Goal: Transaction & Acquisition: Purchase product/service

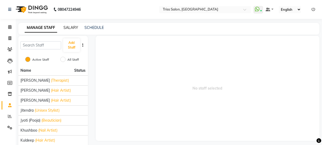
click at [74, 26] on link "SALARY" at bounding box center [70, 27] width 15 height 5
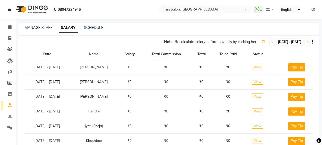
click at [277, 40] on span "[DATE] - [DATE]" at bounding box center [290, 42] width 26 height 7
select select "10"
select select "2025"
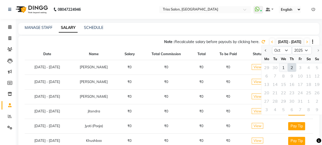
click at [284, 66] on div "1" at bounding box center [283, 67] width 8 height 8
type input "01-10-2025"
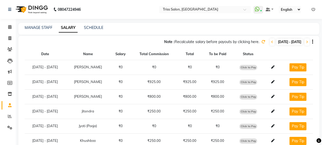
click at [261, 41] on icon at bounding box center [263, 42] width 4 height 4
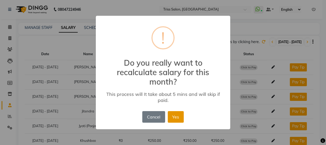
click at [176, 116] on button "Yes" at bounding box center [176, 117] width 16 height 12
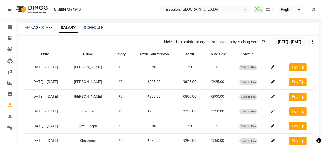
click at [252, 96] on span "Click to Pay" at bounding box center [248, 96] width 18 height 5
select select "1"
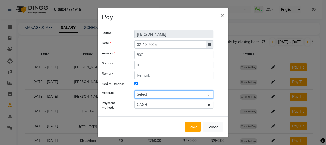
click at [165, 92] on select "Select [PERSON_NAME] cash" at bounding box center [173, 94] width 79 height 8
select select "2476"
click at [134, 90] on select "Select [PERSON_NAME] cash" at bounding box center [173, 94] width 79 height 8
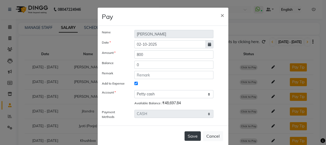
click at [191, 139] on button "Save" at bounding box center [192, 135] width 16 height 9
select select
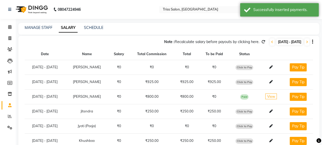
click at [245, 82] on span "Click to Pay" at bounding box center [244, 81] width 18 height 5
select select "1"
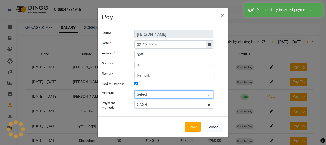
click at [166, 91] on select "Select Petty cash" at bounding box center [173, 94] width 79 height 8
select select "2476"
click at [134, 90] on select "Select Petty cash" at bounding box center [173, 94] width 79 height 8
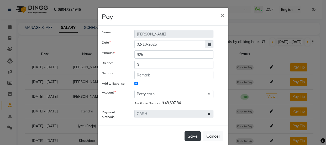
click at [192, 139] on button "Save" at bounding box center [192, 135] width 16 height 9
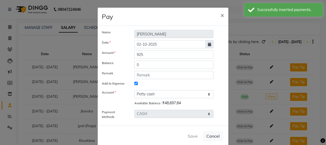
select select
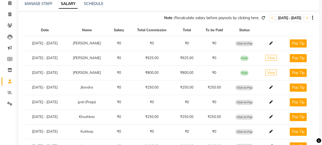
scroll to position [32, 0]
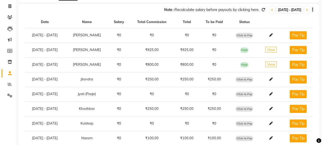
click at [247, 78] on span "Click to Pay" at bounding box center [244, 79] width 18 height 5
select select "1"
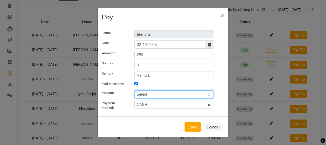
click at [161, 93] on select "Select Petty cash" at bounding box center [173, 94] width 79 height 8
select select "2476"
click at [134, 90] on select "Select Petty cash" at bounding box center [173, 94] width 79 height 8
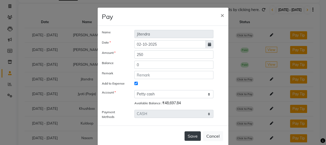
click at [192, 138] on button "Save" at bounding box center [192, 135] width 16 height 9
select select
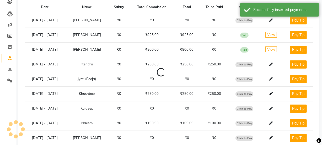
scroll to position [49, 0]
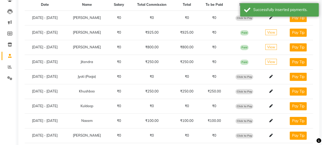
click at [249, 92] on span "Click to Pay" at bounding box center [244, 91] width 18 height 5
select select "1"
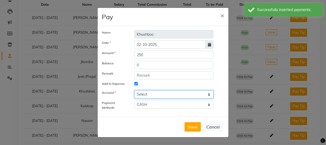
click at [177, 93] on select "Select Petty cash" at bounding box center [173, 94] width 79 height 8
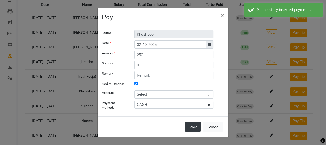
click at [195, 130] on button "Save" at bounding box center [192, 126] width 16 height 9
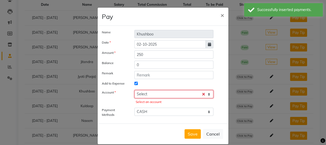
click at [198, 95] on select "Select Petty cash" at bounding box center [173, 94] width 79 height 8
select select "2476"
click at [134, 90] on select "Select Petty cash" at bounding box center [173, 94] width 79 height 8
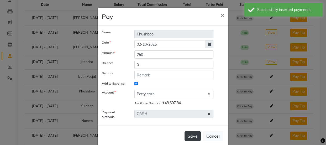
click at [193, 134] on button "Save" at bounding box center [192, 135] width 16 height 9
select select
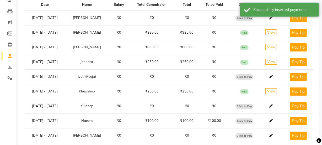
click at [244, 119] on span "Click to Pay" at bounding box center [244, 120] width 18 height 5
select select "1"
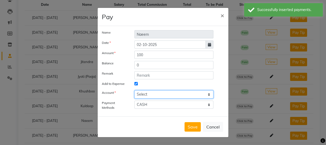
click at [163, 93] on select "Select Petty cash" at bounding box center [173, 94] width 79 height 8
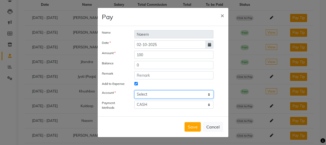
select select "2476"
click at [134, 90] on select "Select Petty cash" at bounding box center [173, 94] width 79 height 8
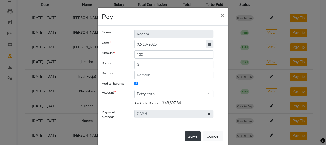
click at [194, 135] on button "Save" at bounding box center [192, 135] width 16 height 9
select select
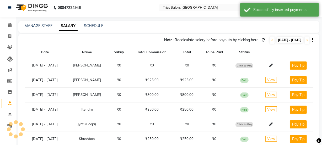
scroll to position [0, 0]
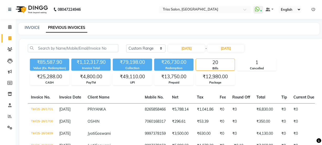
select select "range"
click at [8, 28] on icon at bounding box center [9, 27] width 3 height 4
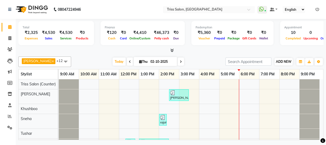
click at [282, 62] on span "ADD NEW" at bounding box center [283, 62] width 15 height 4
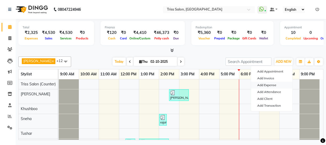
click at [274, 85] on link "Add Expense" at bounding box center [271, 85] width 41 height 7
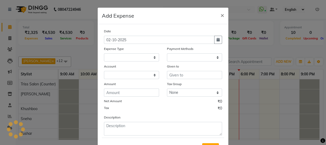
select select
select select "1"
select select "2476"
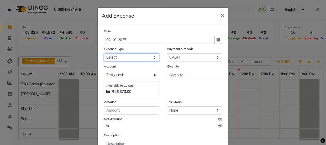
click at [138, 53] on select "Select Bank Deposit Cash Handover CLIENT TIP TO STAFF Client Welfare Conveyance…" at bounding box center [131, 57] width 55 height 8
select select "1120"
click at [104, 53] on select "Select Bank Deposit Cash Handover CLIENT TIP TO STAFF Client Welfare Conveyance…" at bounding box center [131, 57] width 55 height 8
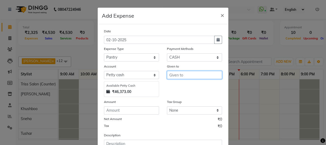
click at [186, 76] on input "text" at bounding box center [194, 75] width 55 height 8
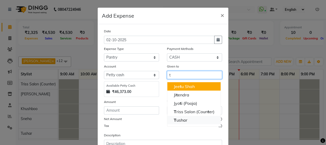
click at [186, 120] on button "T ushar" at bounding box center [193, 120] width 53 height 8
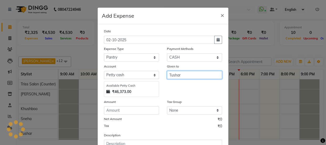
type input "Tushar"
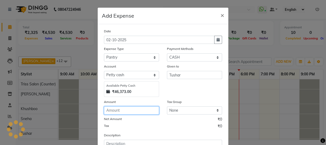
click at [130, 109] on input "number" at bounding box center [131, 110] width 55 height 8
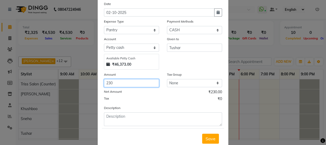
scroll to position [31, 0]
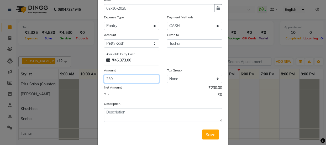
type input "230"
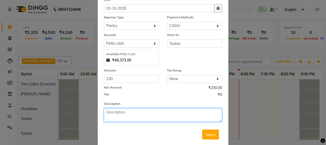
click at [147, 115] on textarea at bounding box center [163, 115] width 118 height 14
type textarea "milk suger"
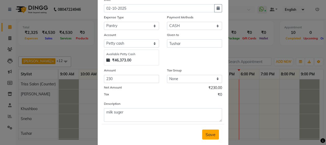
click at [206, 134] on span "Save" at bounding box center [210, 134] width 10 height 5
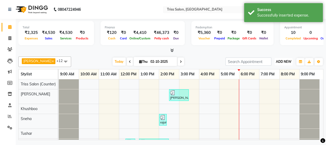
click at [281, 60] on span "ADD NEW" at bounding box center [283, 62] width 15 height 4
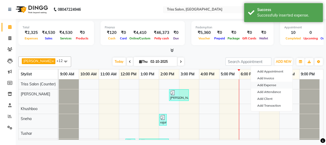
click at [269, 84] on link "Add Expense" at bounding box center [271, 85] width 41 height 7
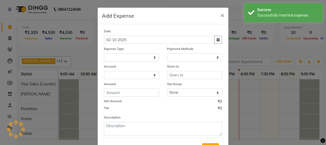
select select
select select "1"
select select "2476"
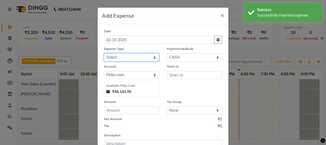
click at [138, 58] on select "Select Bank Deposit Cash Handover CLIENT TIP TO STAFF Client Welfare Conveyance…" at bounding box center [131, 57] width 55 height 8
select select "1095"
click at [104, 53] on select "Select Bank Deposit Cash Handover CLIENT TIP TO STAFF Client Welfare Conveyance…" at bounding box center [131, 57] width 55 height 8
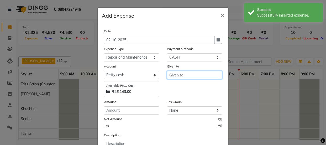
click at [187, 76] on input "text" at bounding box center [194, 75] width 55 height 8
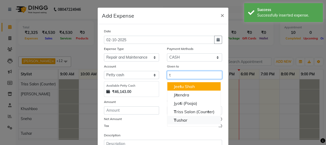
click at [186, 123] on button "T ushar" at bounding box center [193, 120] width 53 height 8
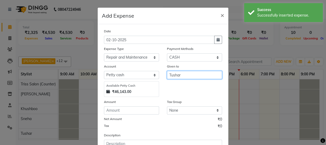
type input "Tushar"
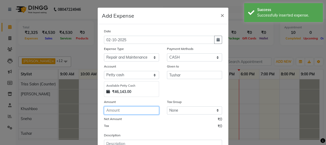
click at [132, 109] on input "number" at bounding box center [131, 110] width 55 height 8
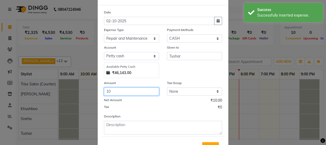
scroll to position [20, 0]
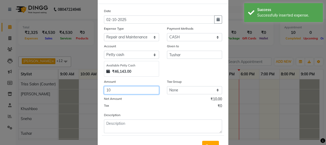
type input "10"
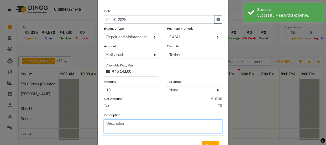
click at [133, 121] on textarea at bounding box center [163, 126] width 118 height 14
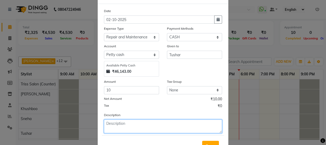
type textarea "p"
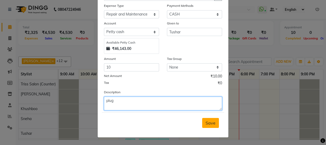
type textarea "plug"
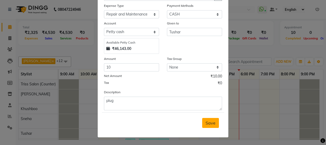
click at [205, 122] on span "Save" at bounding box center [210, 122] width 10 height 5
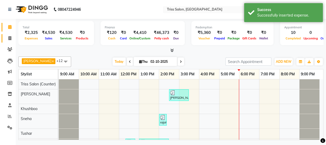
click at [8, 37] on icon at bounding box center [9, 38] width 3 height 4
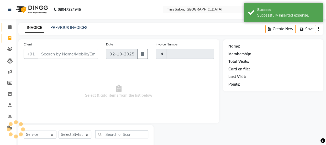
click at [8, 26] on icon at bounding box center [9, 27] width 3 height 4
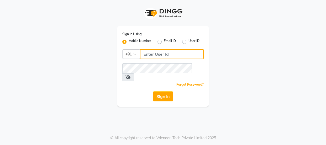
type input "8755001716"
click at [161, 91] on button "Sign In" at bounding box center [163, 96] width 20 height 10
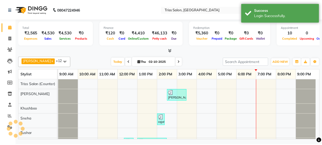
scroll to position [7, 0]
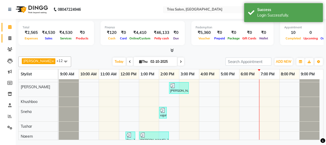
click at [9, 37] on icon at bounding box center [9, 38] width 3 height 4
select select "service"
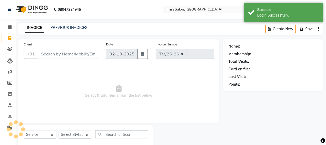
select select "4304"
type input "1940"
click at [10, 24] on span at bounding box center [9, 27] width 9 height 6
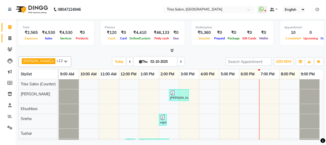
click at [5, 36] on span at bounding box center [9, 38] width 9 height 6
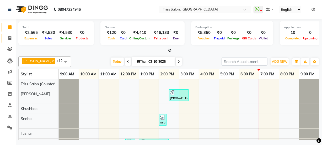
select select "service"
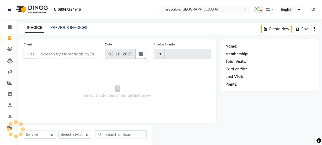
type input "1940"
select select "4304"
click at [13, 26] on span at bounding box center [9, 27] width 9 height 6
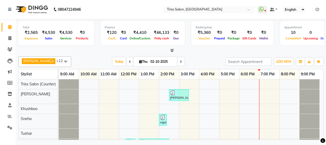
click at [33, 75] on div "Stylist" at bounding box center [26, 74] width 15 height 10
click at [8, 38] on icon at bounding box center [9, 38] width 3 height 4
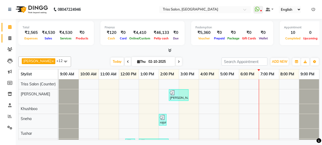
select select "service"
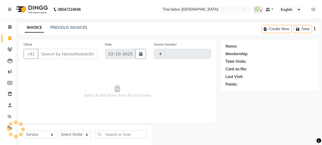
type input "1940"
select select "4304"
click at [9, 24] on span at bounding box center [9, 27] width 9 height 6
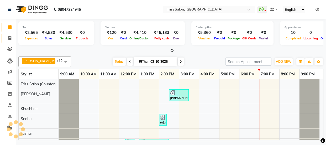
click at [8, 37] on icon at bounding box center [9, 38] width 3 height 4
select select "service"
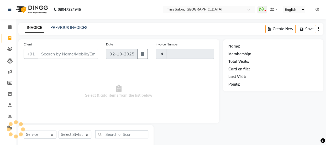
type input "1940"
select select "4304"
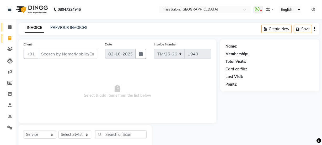
click at [8, 26] on icon at bounding box center [9, 27] width 3 height 4
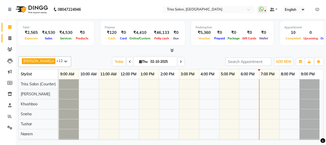
click at [8, 37] on icon at bounding box center [9, 38] width 3 height 4
select select "service"
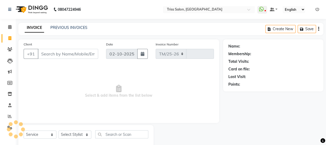
select select "4304"
type input "1940"
click at [73, 53] on input "Client" at bounding box center [68, 54] width 60 height 10
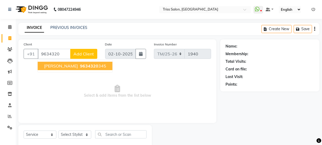
click at [86, 62] on button "Alka Yadav 9634320 345" at bounding box center [75, 66] width 75 height 8
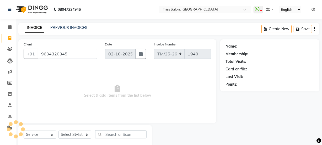
type input "9634320345"
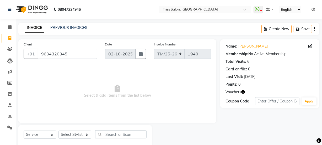
click at [244, 90] on icon "button" at bounding box center [243, 92] width 4 height 4
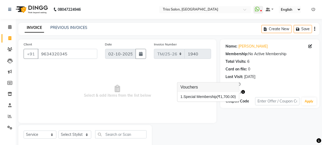
click at [281, 130] on div "Name: Alka Yadav Membership: No Active Membership Total Visits: 6 Card on file:…" at bounding box center [271, 94] width 103 height 110
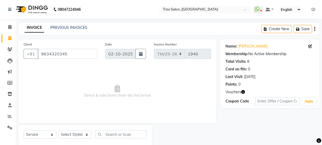
scroll to position [13, 0]
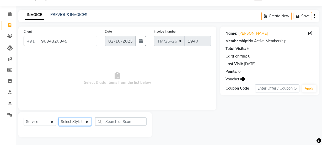
click at [76, 119] on select "Select Stylist Bhim Ram [PERSON_NAME] [PERSON_NAME] (Pooja) [PERSON_NAME] [PERS…" at bounding box center [74, 121] width 33 height 8
select select "40814"
click at [58, 117] on select "Select Stylist Bhim Ram [PERSON_NAME] [PERSON_NAME] (Pooja) [PERSON_NAME] [PERS…" at bounding box center [74, 121] width 33 height 8
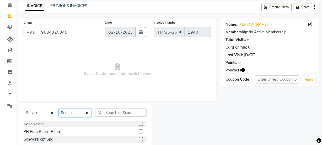
scroll to position [66, 0]
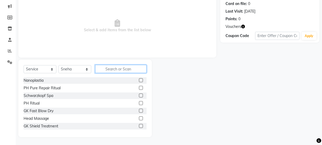
click at [112, 68] on input "text" at bounding box center [120, 69] width 51 height 8
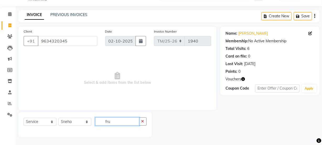
scroll to position [13, 0]
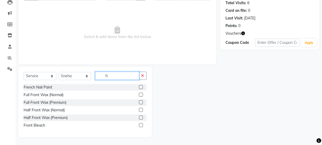
type input "f"
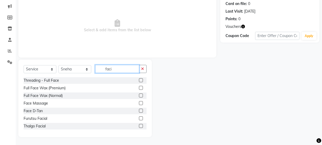
scroll to position [43, 0]
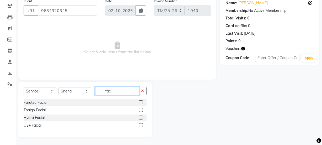
type input "faci"
click at [141, 102] on label at bounding box center [141, 102] width 4 height 4
click at [141, 102] on input "checkbox" at bounding box center [140, 102] width 3 height 3
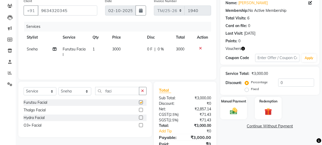
checkbox input "false"
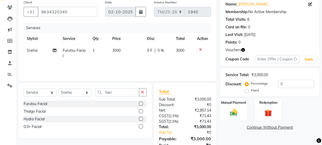
scroll to position [41, 0]
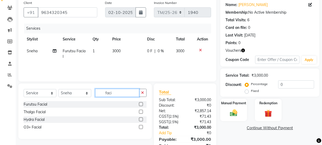
click at [124, 92] on input "faci" at bounding box center [117, 93] width 44 height 8
type input "f"
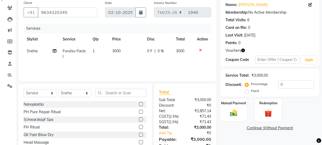
click at [199, 50] on icon at bounding box center [200, 50] width 3 height 4
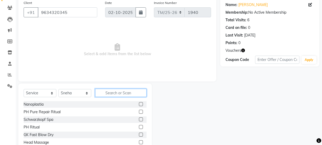
click at [117, 92] on input "text" at bounding box center [120, 93] width 51 height 8
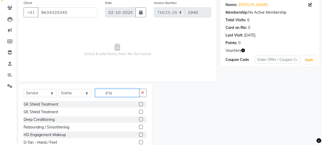
scroll to position [28, 0]
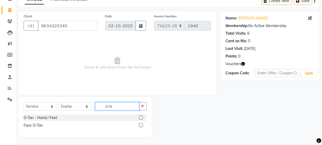
type input "d ta"
click at [142, 125] on label at bounding box center [141, 125] width 4 height 4
click at [142, 125] on input "checkbox" at bounding box center [140, 124] width 3 height 3
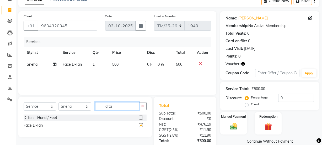
click at [123, 107] on input "d ta" at bounding box center [117, 106] width 44 height 8
checkbox input "false"
type input "d"
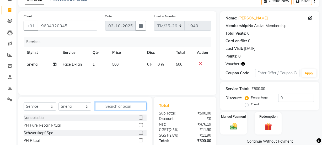
click at [114, 106] on input "text" at bounding box center [120, 106] width 51 height 8
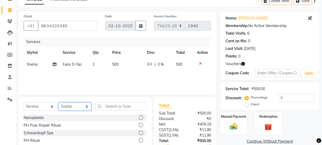
click at [76, 103] on select "Select Stylist Bhim Ram [PERSON_NAME] [PERSON_NAME] (Pooja) [PERSON_NAME] [PERS…" at bounding box center [74, 106] width 33 height 8
select select "30388"
click at [58, 102] on select "Select Stylist Bhim Ram [PERSON_NAME] [PERSON_NAME] (Pooja) [PERSON_NAME] [PERS…" at bounding box center [74, 106] width 33 height 8
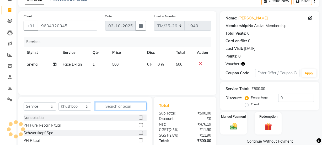
click at [116, 107] on input "text" at bounding box center [120, 106] width 51 height 8
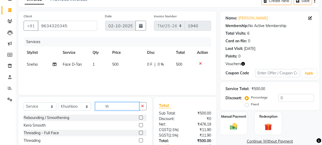
scroll to position [8, 0]
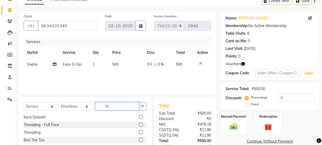
type input "th"
click at [139, 132] on label at bounding box center [141, 132] width 4 height 4
click at [139, 132] on input "checkbox" at bounding box center [140, 132] width 3 height 3
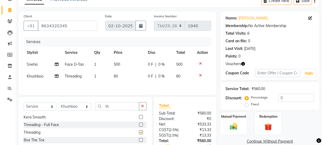
checkbox input "false"
click at [117, 107] on input "th" at bounding box center [117, 106] width 44 height 8
type input "t"
click at [96, 74] on td "1" at bounding box center [101, 76] width 20 height 12
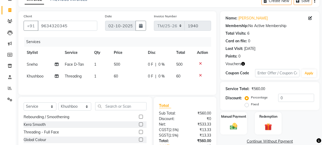
select select "30388"
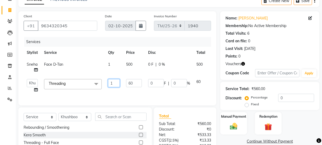
click at [111, 80] on input "1" at bounding box center [114, 83] width 12 height 8
click at [114, 83] on input "1" at bounding box center [114, 83] width 12 height 8
type input "3"
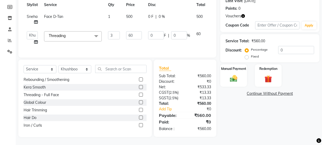
click at [266, 128] on div "Name: Alka Yadav Membership: No Active Membership Total Visits: 6 Card on file:…" at bounding box center [271, 50] width 103 height 173
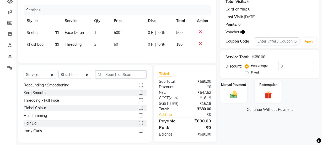
scroll to position [60, 0]
click at [80, 78] on select "Select Stylist Bhim Ram [PERSON_NAME] [PERSON_NAME] (Pooja) [PERSON_NAME] [PERS…" at bounding box center [74, 74] width 33 height 8
click at [58, 71] on select "Select Stylist Bhim Ram [PERSON_NAME] [PERSON_NAME] (Pooja) [PERSON_NAME] [PERS…" at bounding box center [74, 74] width 33 height 8
click at [75, 74] on select "Select Stylist Bhim Ram [PERSON_NAME] [PERSON_NAME] (Pooja) [PERSON_NAME] [PERS…" at bounding box center [74, 74] width 33 height 8
select select "44064"
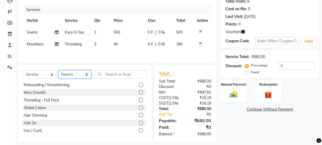
click at [58, 71] on select "Select Stylist Bhim Ram [PERSON_NAME] [PERSON_NAME] (Pooja) [PERSON_NAME] [PERS…" at bounding box center [74, 74] width 33 height 8
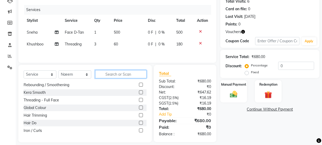
click at [123, 74] on input "text" at bounding box center [120, 74] width 51 height 8
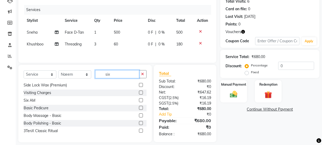
scroll to position [0, 0]
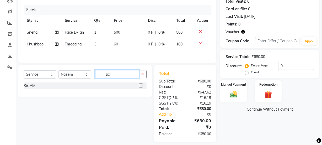
type input "six"
click at [142, 86] on label at bounding box center [141, 85] width 4 height 4
click at [142, 86] on input "checkbox" at bounding box center [140, 85] width 3 height 3
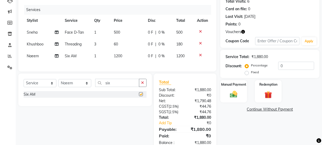
checkbox input "false"
click at [123, 85] on input "six" at bounding box center [117, 83] width 44 height 8
type input "s"
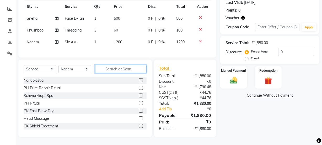
scroll to position [78, 0]
click at [212, 58] on div "Client +91 9634320345 Date 02-10-2025 Invoice Number TM/25-26 1940 Services Sty…" at bounding box center [117, 50] width 206 height 171
click at [244, 126] on div "Name: Alka Yadav Membership: No Active Membership Total Visits: 6 Card on file:…" at bounding box center [271, 50] width 103 height 171
click at [245, 93] on link "Continue Without Payment" at bounding box center [269, 96] width 97 height 6
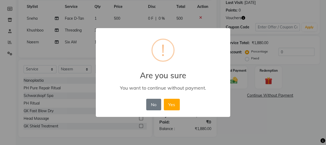
click at [240, 101] on div "× ! Are you sure You want to continue without payment. No No Yes" at bounding box center [163, 72] width 326 height 145
click at [149, 107] on button "No" at bounding box center [153, 105] width 15 height 12
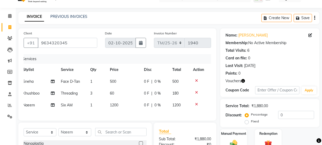
scroll to position [0, 0]
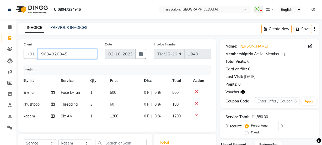
click at [76, 52] on input "9634320345" at bounding box center [68, 54] width 60 height 10
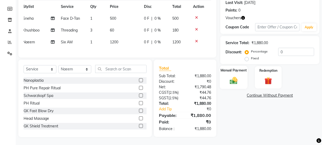
click at [244, 71] on div "Manual Payment" at bounding box center [234, 77] width 28 height 23
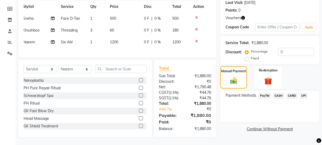
click at [270, 72] on div "Redemption" at bounding box center [268, 77] width 28 height 23
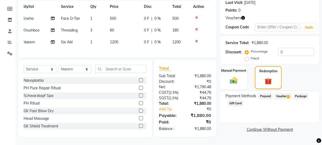
click at [284, 93] on span "Voucher 1" at bounding box center [282, 96] width 17 height 6
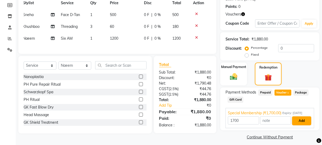
click at [301, 116] on button "Add" at bounding box center [301, 120] width 19 height 9
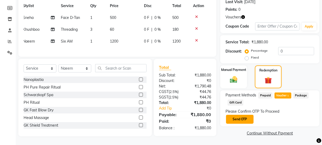
click at [244, 115] on button "Send OTP" at bounding box center [240, 119] width 28 height 9
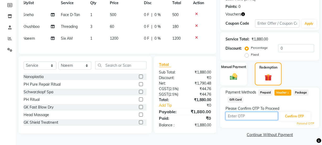
click at [244, 112] on input "text" at bounding box center [251, 116] width 52 height 8
type input "1826"
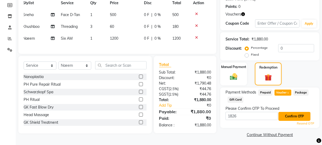
click at [292, 112] on button "Confirm OTP" at bounding box center [294, 116] width 32 height 9
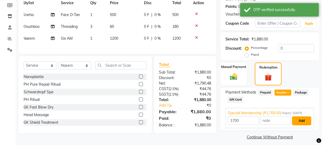
click at [302, 118] on button "Add" at bounding box center [301, 120] width 19 height 9
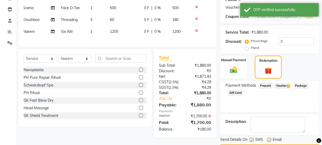
scroll to position [84, 0]
click at [238, 66] on img at bounding box center [233, 70] width 13 height 9
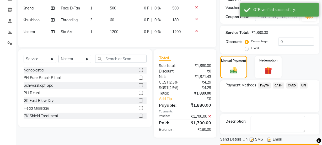
click at [280, 82] on span "CASH" at bounding box center [278, 85] width 11 height 6
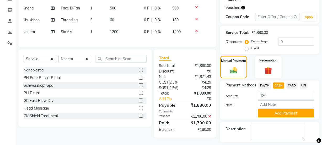
click at [266, 82] on span "PayTM" at bounding box center [264, 85] width 13 height 6
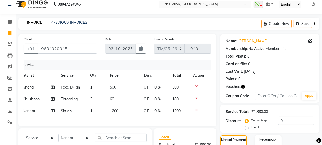
scroll to position [0, 0]
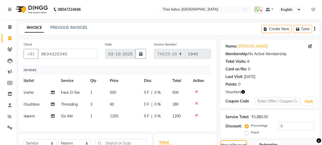
click at [241, 98] on div "Coupon Code" at bounding box center [240, 101] width 30 height 6
click at [241, 89] on button "button" at bounding box center [243, 92] width 4 height 6
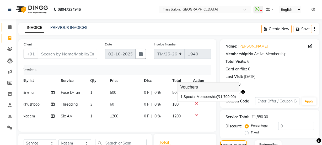
click at [9, 23] on link "Calendar" at bounding box center [8, 27] width 13 height 9
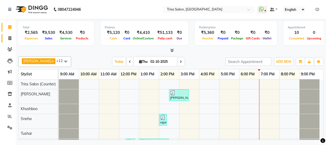
click at [10, 35] on span at bounding box center [9, 38] width 9 height 6
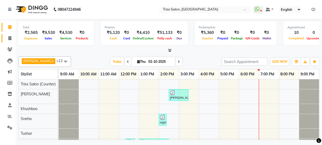
select select "service"
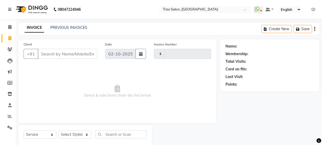
type input "1941"
select select "4304"
type input "9634320345"
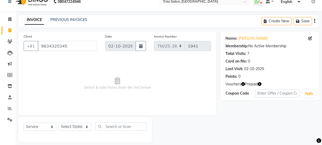
scroll to position [13, 0]
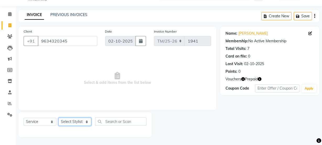
click at [73, 121] on select "Select Stylist Bhim Ram [PERSON_NAME] [PERSON_NAME] (Pooja) [PERSON_NAME] [PERS…" at bounding box center [74, 121] width 33 height 8
click at [118, 96] on span "Select & add items from the list below" at bounding box center [117, 78] width 187 height 52
click at [75, 123] on select "Select Stylist Bhim Ram [PERSON_NAME] [PERSON_NAME] (Pooja) [PERSON_NAME] [PERS…" at bounding box center [74, 121] width 33 height 8
select select "44064"
click at [58, 117] on select "Select Stylist Bhim Ram [PERSON_NAME] [PERSON_NAME] (Pooja) [PERSON_NAME] [PERS…" at bounding box center [74, 121] width 33 height 8
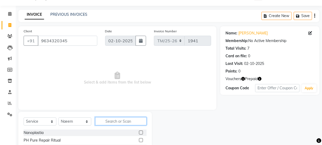
click at [119, 123] on input "text" at bounding box center [120, 121] width 51 height 8
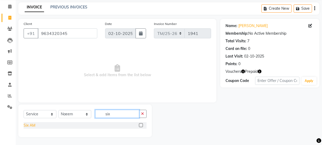
type input "six"
click at [31, 123] on div "Six AM" at bounding box center [30, 125] width 12 height 6
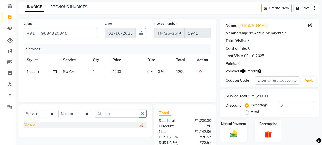
checkbox input "false"
click at [118, 115] on input "six" at bounding box center [117, 113] width 44 height 8
type input "s"
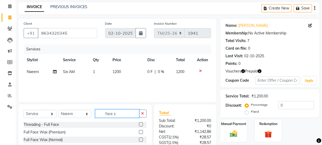
scroll to position [0, 0]
type input "f"
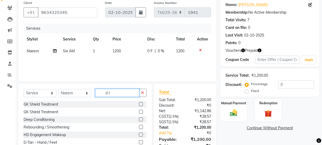
scroll to position [58, 0]
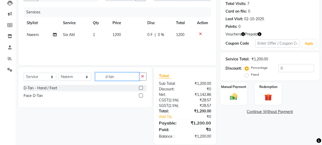
type input "d tan"
click at [34, 96] on div "Face D-Tan" at bounding box center [33, 96] width 19 height 6
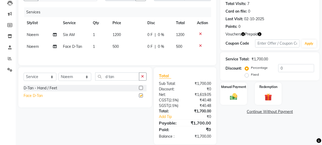
checkbox input "false"
click at [123, 78] on input "d tan" at bounding box center [117, 76] width 44 height 8
type input "d"
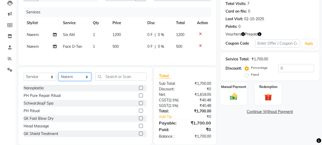
click at [74, 77] on select "Select Stylist Bhim Ram [PERSON_NAME] [PERSON_NAME] (Pooja) [PERSON_NAME] [PERS…" at bounding box center [74, 77] width 33 height 8
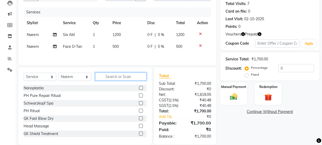
click at [124, 78] on input "text" at bounding box center [120, 76] width 51 height 8
click at [31, 48] on span "Naeem" at bounding box center [33, 46] width 12 height 5
select select "44064"
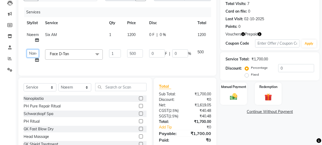
click at [34, 54] on select "Bhim Ram Brajesh Jeetu Shah Jitendra Jyoti (Pooja) Khushboo Kuldeep Naeem Ravi …" at bounding box center [33, 53] width 12 height 8
select select "40814"
click at [71, 90] on select "Select Stylist Bhim Ram [PERSON_NAME] [PERSON_NAME] (Pooja) [PERSON_NAME] [PERS…" at bounding box center [74, 87] width 33 height 8
select select "30388"
click at [58, 87] on select "Select Stylist Bhim Ram [PERSON_NAME] [PERSON_NAME] (Pooja) [PERSON_NAME] [PERS…" at bounding box center [74, 87] width 33 height 8
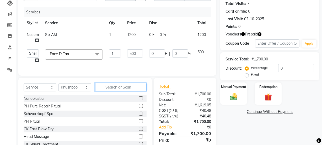
click at [121, 89] on input "text" at bounding box center [120, 87] width 51 height 8
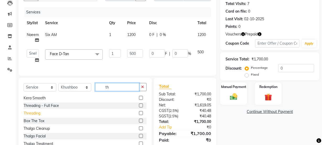
type input "th"
click at [39, 115] on div "Threading" at bounding box center [32, 113] width 17 height 6
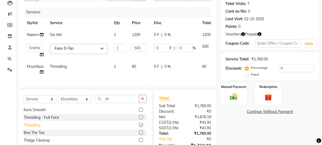
checkbox input "false"
click at [117, 69] on td "1" at bounding box center [120, 69] width 18 height 17
select select "30388"
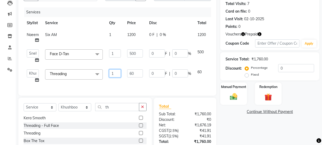
click at [117, 74] on input "1" at bounding box center [115, 73] width 12 height 8
type input "3"
click at [242, 118] on div "Name: Alka Yadav Membership: No Active Membership Total Visits: 7 Card on file:…" at bounding box center [271, 78] width 103 height 193
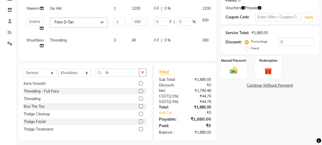
scroll to position [91, 0]
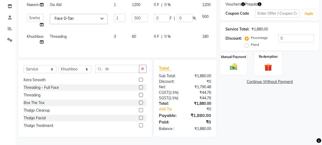
click at [273, 64] on img at bounding box center [268, 67] width 13 height 10
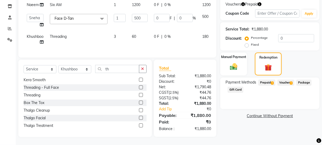
click at [270, 79] on span "Prepaid 1" at bounding box center [266, 82] width 17 height 6
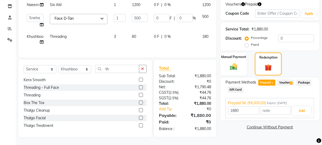
click at [291, 80] on span "Voucher 1" at bounding box center [285, 82] width 17 height 6
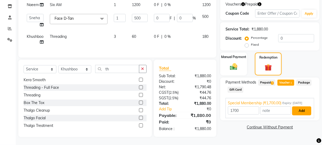
click at [302, 106] on button "Add" at bounding box center [301, 110] width 19 height 9
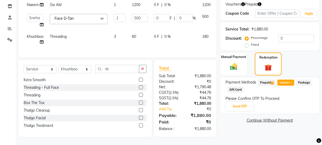
click at [269, 79] on span "Prepaid 1" at bounding box center [266, 82] width 17 height 6
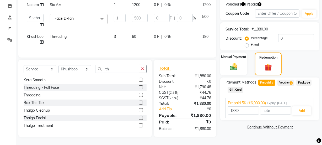
click at [292, 81] on span "1" at bounding box center [291, 82] width 3 height 3
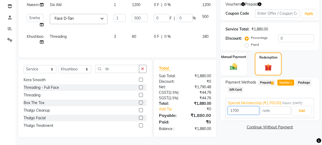
click at [257, 110] on input "1700" at bounding box center [243, 110] width 31 height 8
click at [293, 81] on span "1" at bounding box center [291, 82] width 3 height 3
click at [301, 106] on button "Add" at bounding box center [301, 110] width 19 height 9
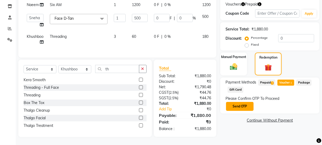
click at [243, 102] on button "Send OTP" at bounding box center [240, 106] width 28 height 9
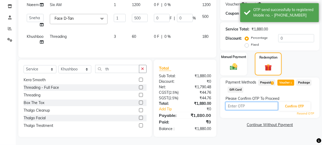
click at [239, 102] on input "text" at bounding box center [251, 106] width 52 height 8
click at [234, 102] on input "text" at bounding box center [251, 106] width 52 height 8
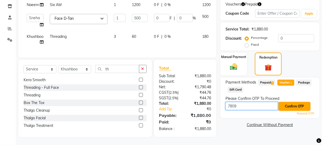
type input "7809"
click at [291, 105] on button "Confirm OTP" at bounding box center [294, 106] width 32 height 9
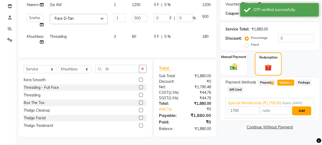
click at [301, 106] on button "Add" at bounding box center [301, 110] width 19 height 9
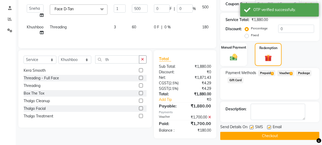
scroll to position [99, 0]
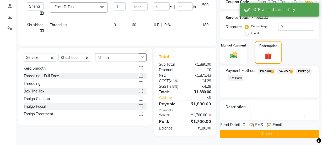
click at [269, 73] on span "Prepaid 1" at bounding box center [266, 71] width 17 height 6
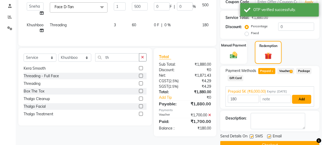
click at [299, 98] on button "Add" at bounding box center [301, 99] width 19 height 9
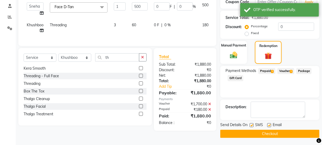
scroll to position [100, 0]
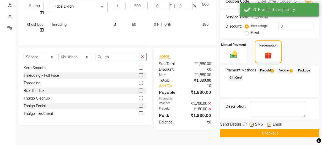
click at [271, 134] on button "Checkout" at bounding box center [269, 133] width 99 height 8
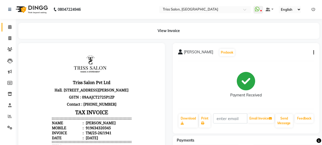
click at [13, 26] on span at bounding box center [9, 27] width 9 height 6
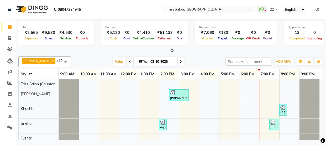
click at [176, 48] on div at bounding box center [170, 51] width 305 height 6
click at [171, 48] on icon at bounding box center [171, 50] width 3 height 4
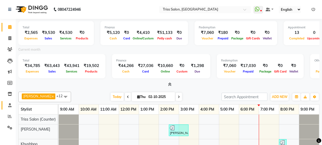
click at [8, 103] on span at bounding box center [9, 105] width 9 height 6
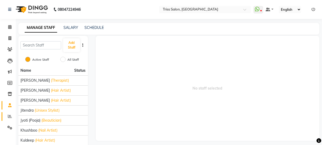
click at [8, 114] on span at bounding box center [9, 116] width 9 height 6
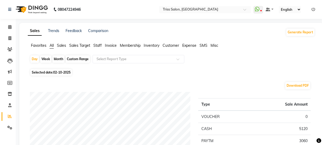
click at [97, 47] on span "Staff" at bounding box center [97, 45] width 8 height 5
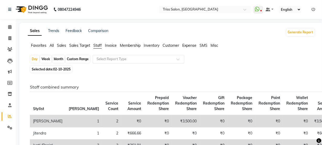
click at [126, 58] on input "text" at bounding box center [133, 58] width 76 height 5
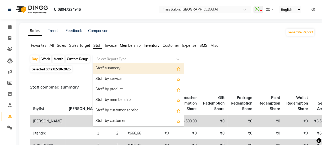
click at [124, 68] on div "Staff summary" at bounding box center [138, 68] width 91 height 10
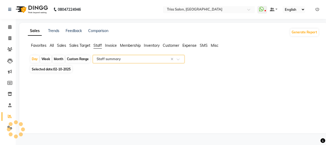
select select "full_report"
select select "csv"
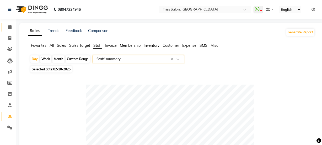
click at [8, 24] on span at bounding box center [9, 27] width 9 height 6
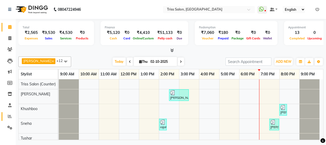
click at [10, 114] on icon at bounding box center [10, 116] width 4 height 4
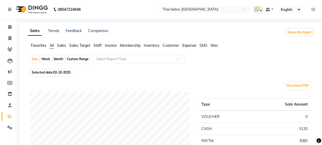
click at [99, 47] on span "Staff" at bounding box center [97, 45] width 8 height 5
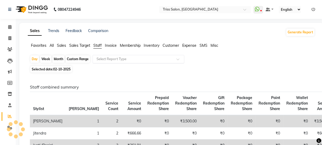
click at [118, 55] on div "Select Report Type" at bounding box center [139, 59] width 92 height 8
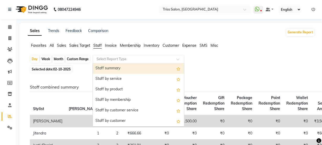
click at [118, 67] on div "Staff summary" at bounding box center [138, 68] width 91 height 10
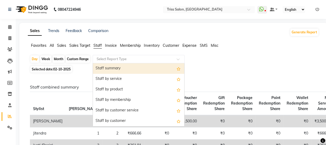
select select "full_report"
select select "csv"
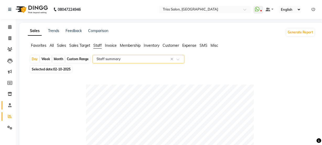
click at [9, 107] on span at bounding box center [9, 105] width 9 height 6
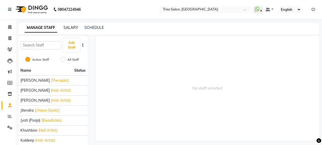
click at [71, 29] on link "SALARY" at bounding box center [70, 27] width 15 height 5
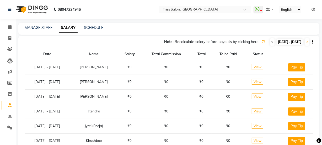
click at [271, 42] on icon at bounding box center [272, 41] width 2 height 3
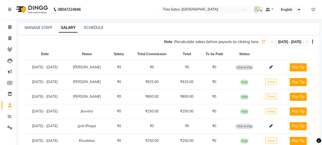
click at [261, 41] on icon at bounding box center [263, 42] width 4 height 4
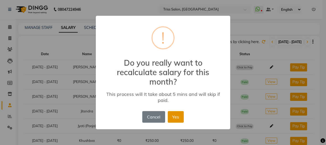
click at [175, 120] on button "Yes" at bounding box center [176, 117] width 16 height 12
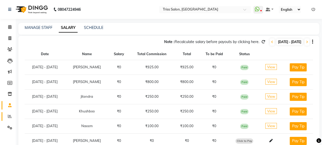
click at [8, 120] on link "Reports" at bounding box center [8, 116] width 13 height 9
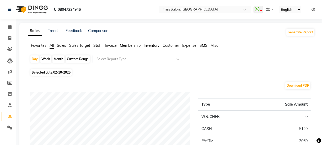
click at [98, 45] on span "Staff" at bounding box center [97, 45] width 8 height 5
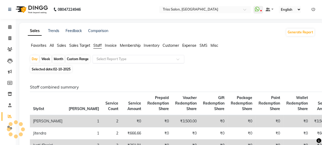
click at [126, 57] on input "text" at bounding box center [133, 58] width 76 height 5
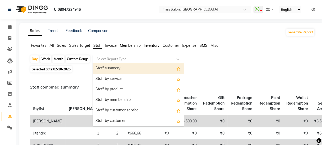
click at [123, 67] on div "Staff summary" at bounding box center [138, 68] width 91 height 10
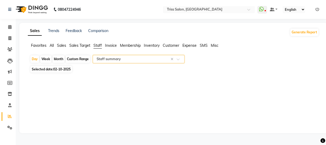
select select "full_report"
select select "csv"
click at [61, 69] on span "02-10-2025" at bounding box center [61, 69] width 17 height 4
select select "10"
select select "2025"
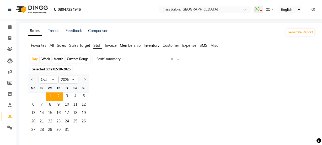
click at [50, 95] on span "1" at bounding box center [50, 96] width 8 height 8
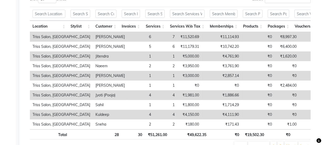
scroll to position [279, 0]
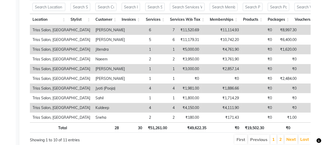
click at [241, 84] on td "₹0" at bounding box center [257, 88] width 33 height 10
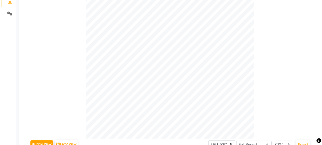
scroll to position [0, 0]
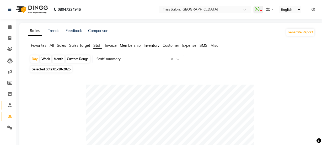
click at [12, 107] on span at bounding box center [9, 105] width 9 height 6
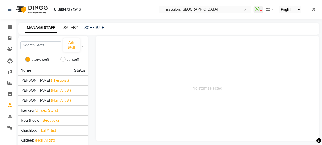
click at [74, 26] on link "SALARY" at bounding box center [70, 27] width 15 height 5
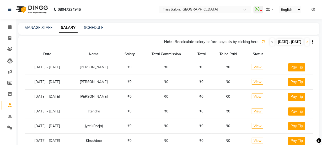
click at [271, 43] on icon at bounding box center [272, 41] width 2 height 3
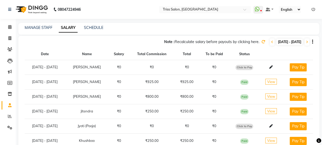
click at [261, 41] on icon at bounding box center [263, 42] width 4 height 4
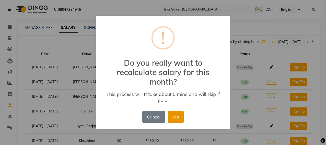
click at [176, 117] on button "Yes" at bounding box center [176, 117] width 16 height 12
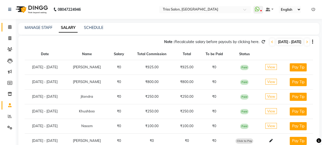
click at [9, 25] on icon at bounding box center [9, 27] width 3 height 4
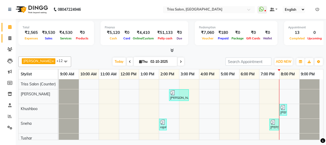
click at [8, 37] on span at bounding box center [9, 38] width 9 height 6
select select "service"
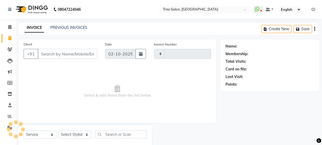
type input "1942"
select select "4304"
click at [8, 27] on icon at bounding box center [9, 27] width 3 height 4
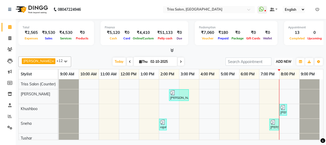
click at [281, 61] on span "ADD NEW" at bounding box center [283, 62] width 15 height 4
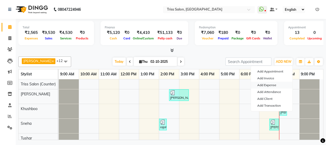
click at [275, 84] on link "Add Expense" at bounding box center [271, 85] width 41 height 7
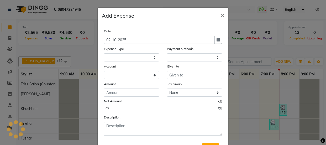
select select
select select "1"
select select "2476"
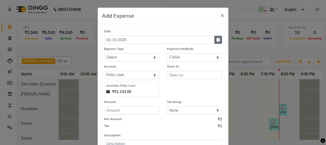
click at [217, 38] on icon "button" at bounding box center [217, 40] width 3 height 4
select select "10"
select select "2025"
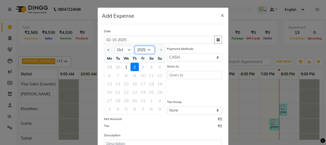
click at [142, 50] on select "2015 2016 2017 2018 2019 2020 2021 2022 2023 2024 2025" at bounding box center [144, 50] width 20 height 8
click at [123, 49] on select "Jan Feb Mar Apr May Jun Jul Aug Sep Oct" at bounding box center [125, 50] width 20 height 8
select select "2"
click at [115, 46] on select "Jan Feb Mar Apr May Jun Jul Aug Sep Oct" at bounding box center [125, 50] width 20 height 8
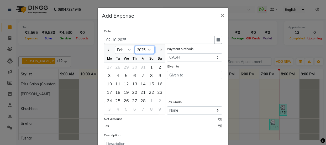
click at [145, 49] on select "2015 2016 2017 2018 2019 2020 2021 2022 2023 2024 2025" at bounding box center [144, 50] width 20 height 8
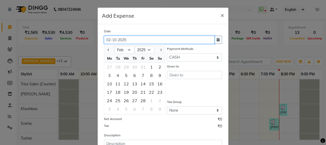
click at [166, 39] on input "02-10-2025" at bounding box center [159, 40] width 110 height 8
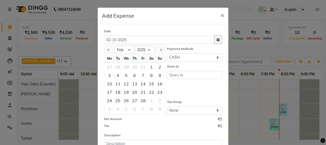
click at [173, 24] on div "Date 02-10-2025 Jan Feb Mar Apr May Jun Jul Aug Sep Oct 2015 2016 2017 2018 201…" at bounding box center [163, 102] width 131 height 156
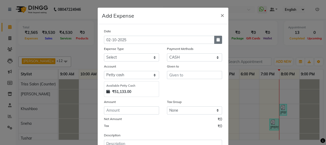
click at [217, 42] on button "button" at bounding box center [218, 40] width 8 height 8
select select "10"
select select "2025"
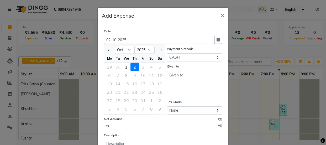
click at [123, 46] on ngb-datepicker-navigation-select "Jan Feb Mar Apr May Jun Jul Aug Sep Oct 2015 2016 2017 2018 2019 2020 2021 2022…" at bounding box center [135, 50] width 40 height 8
click at [126, 51] on select "Jan Feb Mar Apr May Jun Jul Aug Sep Oct" at bounding box center [125, 50] width 20 height 8
click at [142, 52] on select "2015 2016 2017 2018 2019 2020 2021 2022 2023 2024 2025" at bounding box center [144, 50] width 20 height 8
click at [145, 51] on select "2015 2016 2017 2018 2019 2020 2021 2022 2023 2024 2025" at bounding box center [144, 50] width 20 height 8
click at [128, 48] on select "Jan Feb Mar Apr May Jun Jul Aug Sep Oct" at bounding box center [125, 50] width 20 height 8
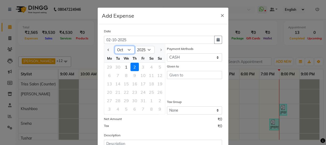
select select "9"
click at [115, 46] on select "Jan Feb Mar Apr May Jun Jul Aug Sep Oct" at bounding box center [125, 50] width 20 height 8
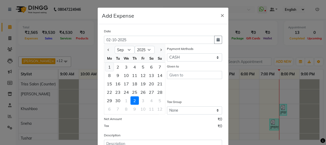
click at [109, 64] on div "1" at bounding box center [109, 67] width 8 height 8
type input "01-09-2025"
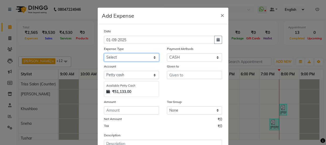
click at [138, 58] on select "Select Bank Deposit Cash Handover CLIENT TIP TO STAFF Client Welfare Conveyance…" at bounding box center [131, 57] width 55 height 8
select select "1120"
click at [104, 53] on select "Select Bank Deposit Cash Handover CLIENT TIP TO STAFF Client Welfare Conveyance…" at bounding box center [131, 57] width 55 height 8
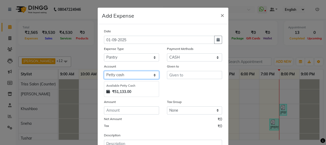
click at [126, 73] on select "Select Petty cash" at bounding box center [131, 75] width 55 height 8
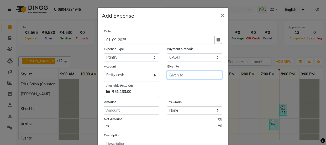
click at [186, 76] on input "text" at bounding box center [194, 75] width 55 height 8
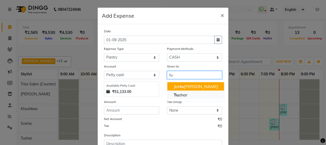
click at [183, 95] on ngb-highlight "Tu shar" at bounding box center [180, 94] width 14 height 5
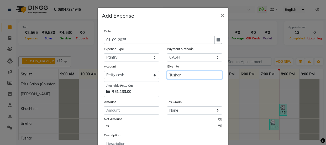
type input "Tushar"
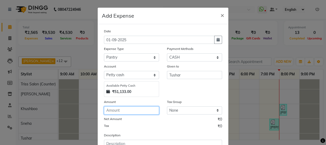
click at [123, 111] on input "number" at bounding box center [131, 110] width 55 height 8
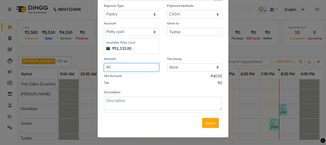
type input "40"
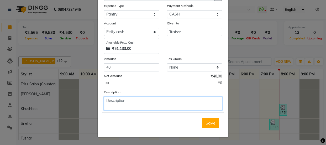
click at [127, 102] on textarea at bounding box center [163, 103] width 118 height 14
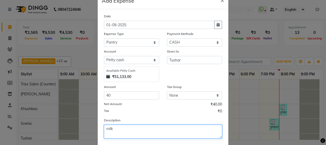
scroll to position [0, 0]
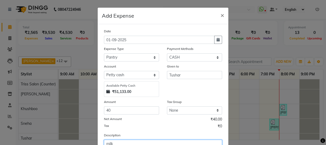
type textarea "milk"
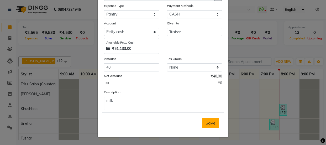
click at [213, 124] on span "Save" at bounding box center [210, 122] width 10 height 5
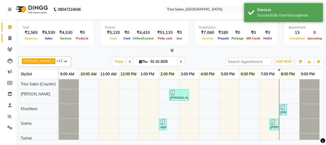
click at [11, 36] on icon at bounding box center [9, 38] width 3 height 4
select select "service"
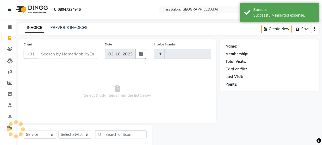
type input "1942"
select select "4304"
click at [7, 27] on span at bounding box center [9, 27] width 9 height 6
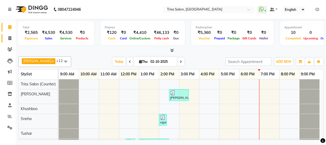
click at [8, 37] on icon at bounding box center [9, 38] width 3 height 4
select select "service"
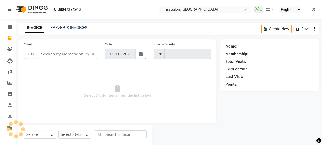
type input "1940"
select select "4304"
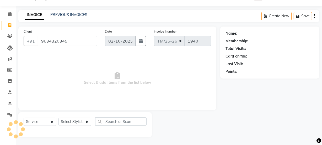
type input "9634320345"
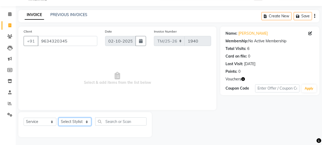
click at [77, 122] on select "Select Stylist Bhim Ram [PERSON_NAME] [PERSON_NAME] (Pooja) [PERSON_NAME] [PERS…" at bounding box center [74, 121] width 33 height 8
select select "52346"
click at [58, 117] on select "Select Stylist Bhim Ram [PERSON_NAME] [PERSON_NAME] (Pooja) [PERSON_NAME] [PERS…" at bounding box center [74, 121] width 33 height 8
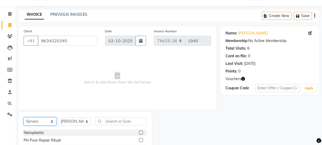
click at [40, 118] on select "Select Service Product Membership Package Voucher Prepaid Gift Card" at bounding box center [40, 121] width 33 height 8
select select "P"
click at [24, 117] on select "Select Service Product Membership Package Voucher Prepaid Gift Card" at bounding box center [40, 121] width 33 height 8
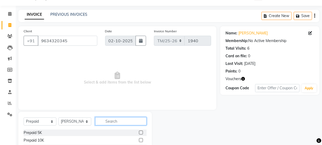
click at [112, 122] on input "text" at bounding box center [120, 121] width 51 height 8
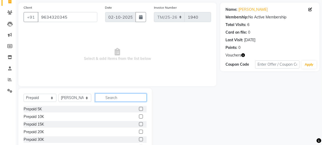
scroll to position [37, 0]
click at [37, 106] on div "Prepaid 5K" at bounding box center [33, 109] width 18 height 6
checkbox input "false"
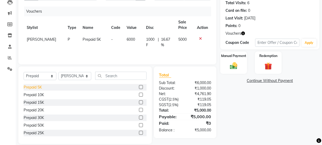
scroll to position [66, 0]
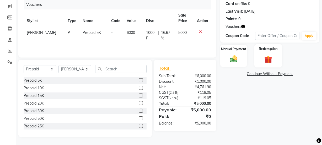
click at [269, 56] on img at bounding box center [268, 60] width 13 height 10
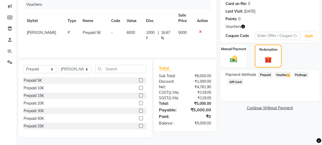
click at [244, 26] on icon "button" at bounding box center [243, 27] width 4 height 4
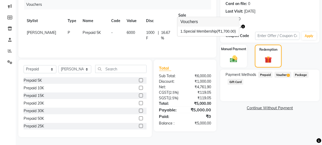
click at [284, 75] on span "Voucher 1" at bounding box center [282, 75] width 17 height 6
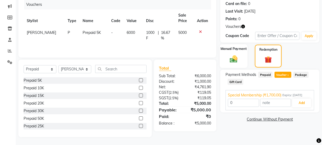
click at [231, 55] on img at bounding box center [233, 59] width 13 height 9
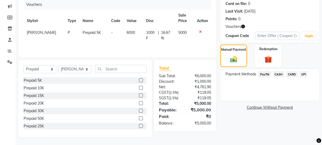
click at [278, 72] on span "CASH" at bounding box center [278, 74] width 11 height 6
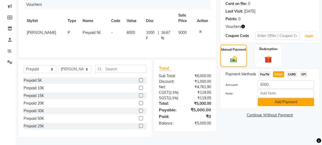
click at [285, 100] on button "Add Payment" at bounding box center [286, 102] width 56 height 8
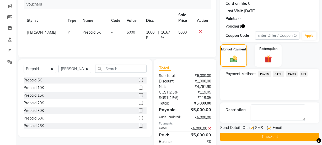
scroll to position [78, 0]
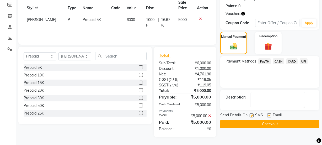
click at [270, 126] on button "Checkout" at bounding box center [269, 124] width 99 height 8
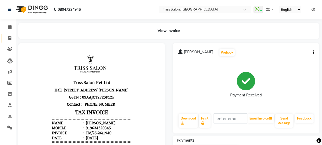
click at [12, 38] on span at bounding box center [9, 38] width 9 height 6
select select "service"
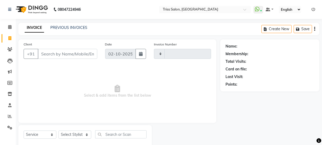
scroll to position [13, 0]
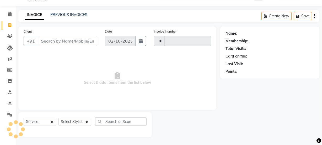
type input "1942"
select select "4304"
click at [9, 80] on icon at bounding box center [10, 81] width 4 height 4
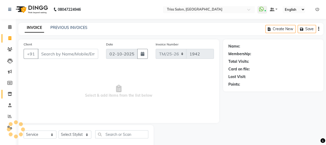
select select
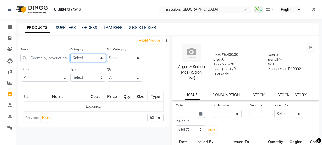
click at [96, 56] on select "Select PH Keune GK Moroccan Oil 3TenX K18 Schwarzkopf Mintree Kanpeki Thalgo Ot…" at bounding box center [88, 58] width 36 height 8
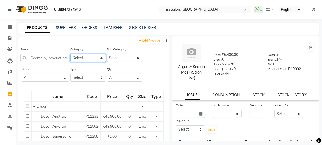
select select "367303350"
click at [70, 54] on select "Select PH Keune GK Moroccan Oil 3TenX K18 Schwarzkopf Mintree Kanpeki Thalgo Ot…" at bounding box center [88, 58] width 36 height 8
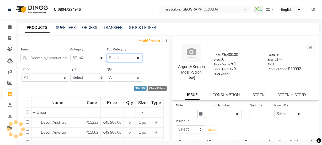
click at [129, 57] on select "Select" at bounding box center [125, 58] width 36 height 8
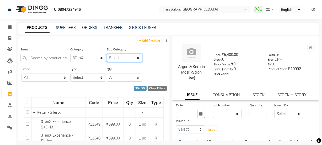
select select "3673033504"
click at [107, 54] on select "Select Retail - 3TenX Salon Use - 3TenX" at bounding box center [125, 58] width 36 height 8
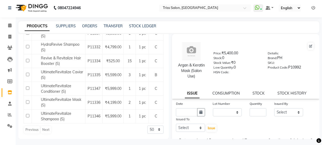
scroll to position [3, 0]
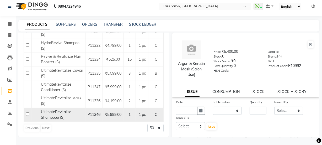
click at [28, 115] on input "checkbox" at bounding box center [27, 113] width 3 height 3
checkbox input "true"
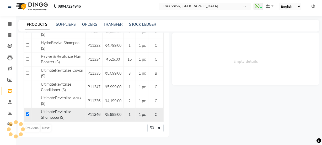
select select
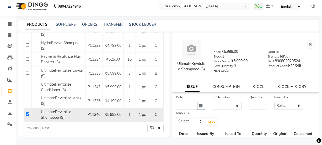
scroll to position [0, 0]
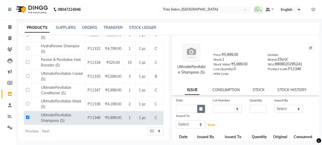
click at [201, 110] on icon "button" at bounding box center [201, 109] width 3 height 4
select select "10"
select select "2025"
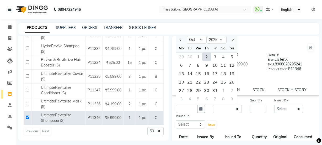
click at [208, 61] on div "2" at bounding box center [206, 56] width 8 height 8
type input "02-10-2025"
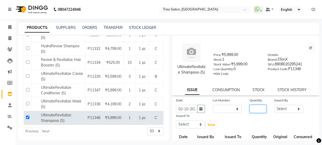
click at [255, 113] on input "number" at bounding box center [258, 109] width 17 height 8
type input "1"
click at [288, 113] on select "Select Bhim Ram Brajesh Jeetu Shah Jitendra Jyoti (Pooja) Khushboo Kuldeep Naee…" at bounding box center [288, 109] width 29 height 8
select select "88367"
click at [274, 110] on select "Select Bhim Ram Brajesh Jeetu Shah Jitendra Jyoti (Pooja) Khushboo Kuldeep Naee…" at bounding box center [288, 109] width 29 height 8
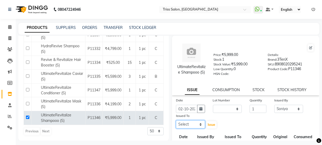
click at [190, 128] on select "Select Bhim Ram Brajesh Jeetu Shah Jitendra Jyoti (Pooja) Khushboo Kuldeep Naee…" at bounding box center [190, 124] width 29 height 8
select select "62900"
click at [176, 125] on select "Select Bhim Ram Brajesh Jeetu Shah Jitendra Jyoti (Pooja) Khushboo Kuldeep Naee…" at bounding box center [190, 124] width 29 height 8
click at [212, 126] on span "Issue" at bounding box center [212, 124] width 8 height 4
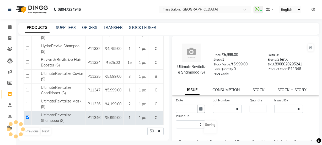
select select
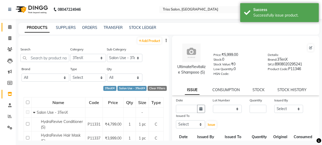
click at [7, 26] on span at bounding box center [9, 27] width 9 height 6
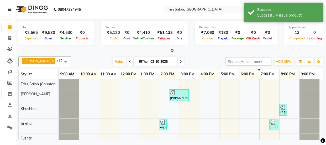
click at [13, 93] on span at bounding box center [9, 94] width 9 height 6
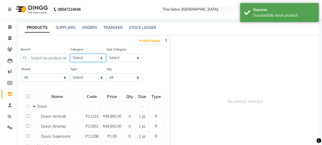
click at [92, 58] on select "Select PH Keune GK Moroccan Oil 3TenX K18 Schwarzkopf Mintree Kanpeki Thalgo Ot…" at bounding box center [88, 58] width 36 height 8
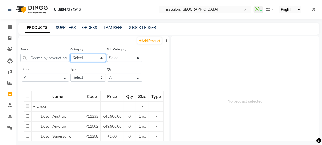
select select "367303350"
click at [70, 54] on select "Select PH Keune GK Moroccan Oil 3TenX K18 Schwarzkopf Mintree Kanpeki Thalgo Ot…" at bounding box center [88, 58] width 36 height 8
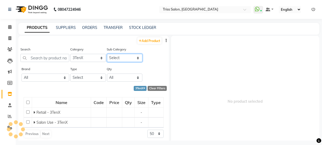
click at [127, 59] on select "Select Retail - 3TenX Salon Use - 3TenX" at bounding box center [125, 58] width 36 height 8
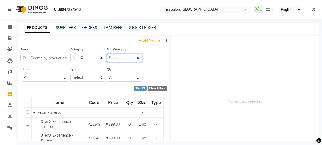
select select "3673033504"
click at [107, 54] on select "Select Retail - 3TenX Salon Use - 3TenX" at bounding box center [125, 58] width 36 height 8
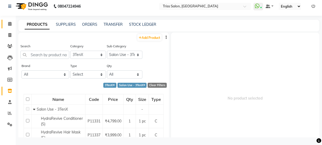
click at [12, 24] on span at bounding box center [9, 24] width 9 height 6
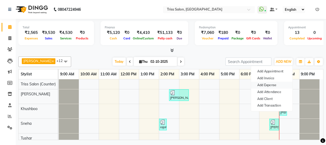
click at [274, 84] on link "Add Expense" at bounding box center [271, 85] width 41 height 7
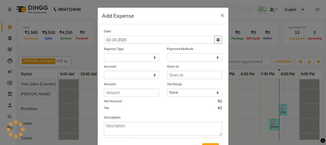
select select
select select "1"
select select "2476"
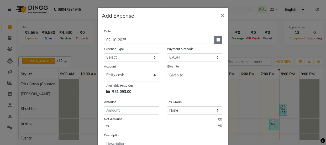
click at [216, 39] on icon "button" at bounding box center [217, 40] width 3 height 4
select select "10"
select select "2025"
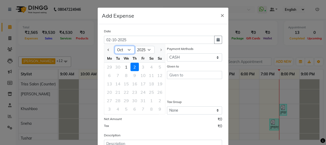
click at [128, 50] on select "Jan Feb Mar Apr May Jun [DATE] Aug Sep Oct" at bounding box center [125, 50] width 20 height 8
select select "6"
click at [115, 46] on select "Jan Feb Mar Apr May Jun [DATE] Aug Sep Oct" at bounding box center [125, 50] width 20 height 8
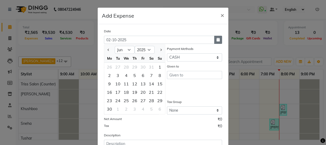
click at [216, 40] on icon "button" at bounding box center [217, 40] width 3 height 4
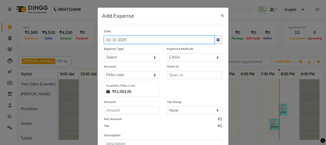
click at [143, 40] on input "02-10-2025" at bounding box center [159, 40] width 110 height 8
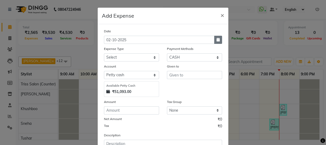
click at [218, 39] on button "button" at bounding box center [218, 40] width 8 height 8
select select "10"
select select "2025"
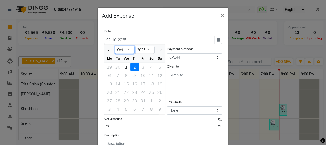
click at [124, 47] on select "Jan Feb Mar Apr May Jun Jul Aug Sep Oct" at bounding box center [125, 50] width 20 height 8
select select "6"
click at [115, 46] on select "Jan Feb Mar Apr May Jun Jul Aug Sep Oct" at bounding box center [125, 50] width 20 height 8
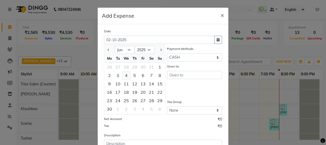
click at [125, 75] on div "4" at bounding box center [126, 75] width 8 height 8
type input "04-06-2025"
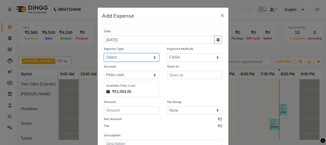
click at [132, 54] on select "Select Bank Deposit Cash Handover CLIENT TIP TO STAFF Client Welfare Conveyance…" at bounding box center [131, 57] width 55 height 8
select select "1095"
click at [104, 53] on select "Select Bank Deposit Cash Handover CLIENT TIP TO STAFF Client Welfare Conveyance…" at bounding box center [131, 57] width 55 height 8
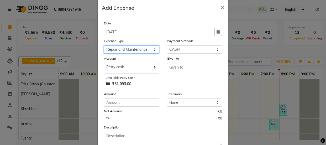
scroll to position [8, 0]
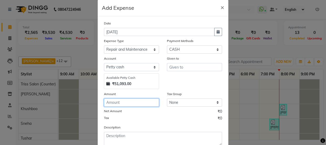
click at [135, 103] on input "number" at bounding box center [131, 102] width 55 height 8
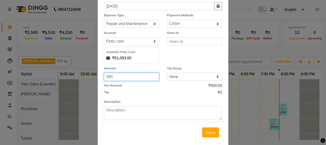
scroll to position [44, 0]
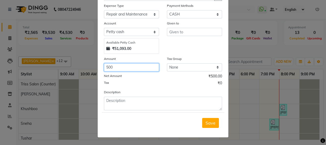
type input "500"
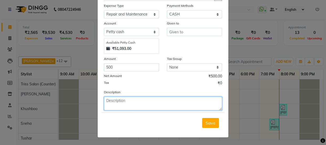
click at [134, 98] on textarea at bounding box center [163, 103] width 118 height 14
type textarea "r"
type textarea "light"
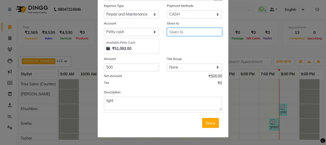
click at [180, 31] on input "text" at bounding box center [194, 32] width 55 height 8
type input "electrition"
click at [210, 123] on span "Save" at bounding box center [210, 122] width 10 height 5
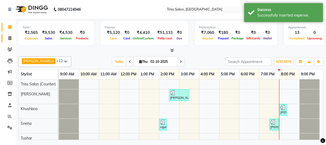
click at [11, 35] on link "Invoice" at bounding box center [8, 38] width 13 height 9
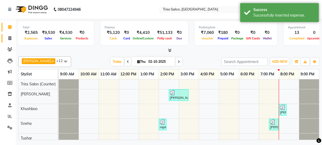
select select "service"
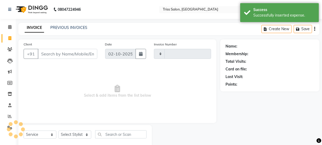
type input "1942"
click at [9, 26] on icon at bounding box center [9, 27] width 3 height 4
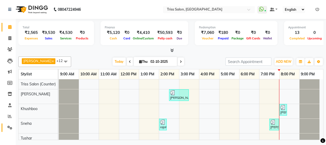
click at [12, 131] on link "Settings" at bounding box center [8, 127] width 13 height 9
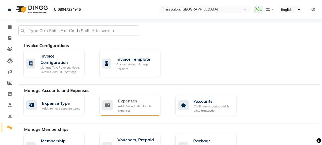
click at [128, 110] on div "Add / View / Edit / Delete expenses" at bounding box center [137, 108] width 39 height 9
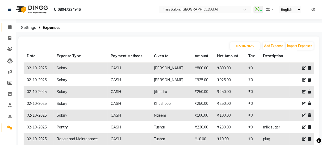
click at [9, 26] on icon at bounding box center [9, 27] width 3 height 4
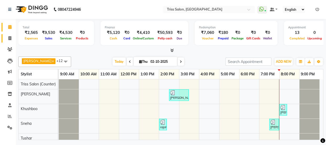
click at [10, 37] on icon at bounding box center [9, 38] width 3 height 4
select select "service"
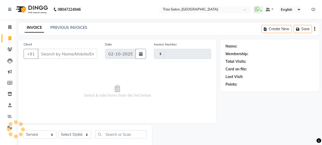
type input "1942"
select select "4304"
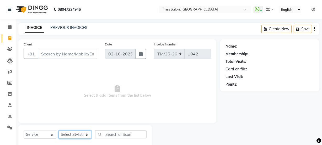
click at [85, 133] on select "Select Stylist Bhim Ram [PERSON_NAME] [PERSON_NAME] (Pooja) [PERSON_NAME] [PERS…" at bounding box center [74, 134] width 33 height 8
select select "62900"
click at [58, 130] on select "Select Stylist Bhim Ram [PERSON_NAME] [PERSON_NAME] (Pooja) [PERSON_NAME] [PERS…" at bounding box center [74, 134] width 33 height 8
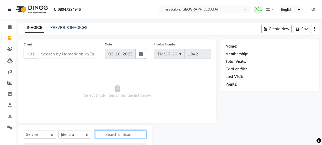
click at [111, 134] on input "text" at bounding box center [120, 134] width 51 height 8
click at [116, 134] on input "text" at bounding box center [120, 134] width 51 height 8
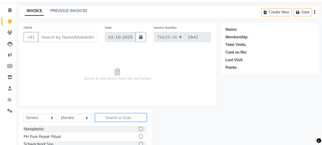
scroll to position [17, 0]
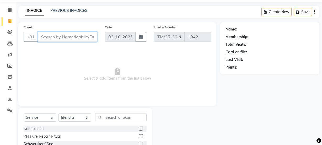
click at [77, 37] on input "Client" at bounding box center [68, 37] width 60 height 10
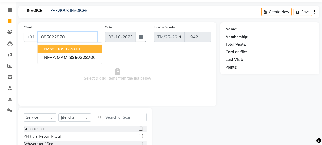
type input "885022870"
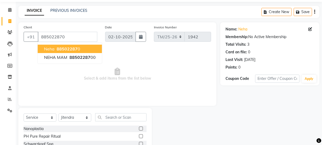
click at [86, 47] on button "neha 88502287 0" at bounding box center [70, 49] width 64 height 8
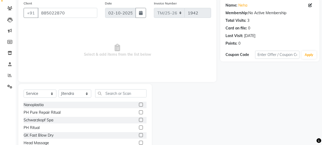
scroll to position [41, 0]
click at [117, 92] on input "text" at bounding box center [120, 93] width 51 height 8
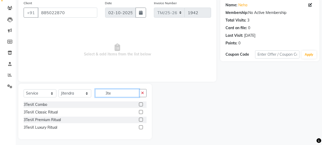
type input "3te"
click at [142, 111] on label at bounding box center [141, 112] width 4 height 4
click at [142, 111] on input "checkbox" at bounding box center [140, 111] width 3 height 3
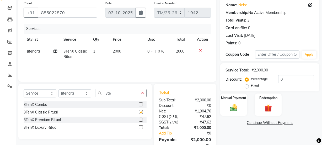
checkbox input "false"
click at [123, 51] on td "2000" at bounding box center [127, 53] width 35 height 17
select select "62900"
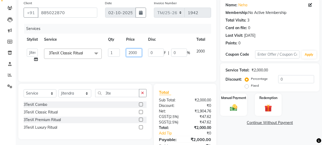
click at [138, 52] on input "2000" at bounding box center [134, 52] width 16 height 8
type input "2"
type input "2500"
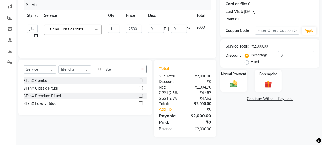
click at [250, 131] on div "Name: Neha Membership: No Active Membership Total Visits: 3 Card on file: 0 Las…" at bounding box center [271, 55] width 103 height 163
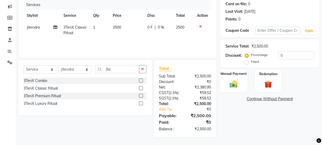
click at [240, 83] on div "Manual Payment" at bounding box center [234, 80] width 28 height 23
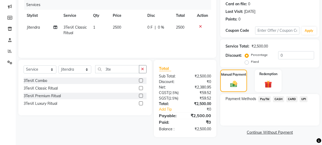
click at [265, 98] on span "PayTM" at bounding box center [264, 99] width 13 height 6
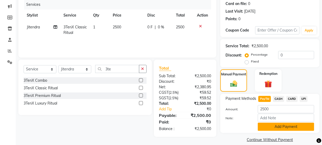
click at [279, 128] on button "Add Payment" at bounding box center [286, 126] width 56 height 8
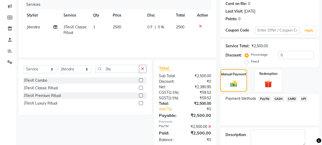
scroll to position [94, 0]
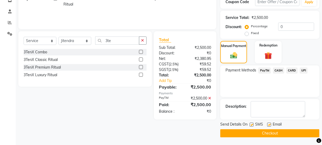
click at [265, 133] on button "Checkout" at bounding box center [269, 133] width 99 height 8
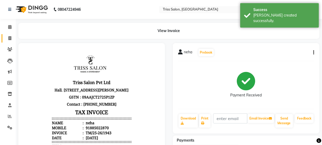
click at [10, 41] on link "Invoice" at bounding box center [8, 38] width 13 height 9
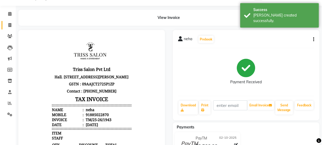
select select "service"
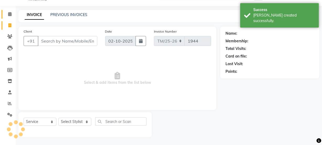
click at [11, 17] on span at bounding box center [9, 14] width 9 height 6
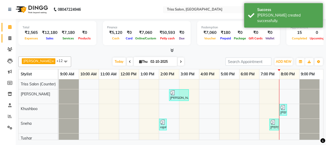
click at [8, 38] on span at bounding box center [9, 38] width 9 height 6
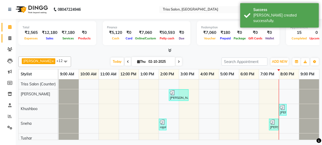
select select "service"
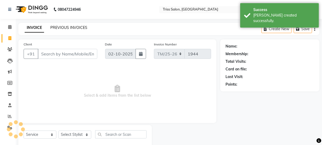
click at [77, 27] on link "PREVIOUS INVOICES" at bounding box center [68, 27] width 37 height 5
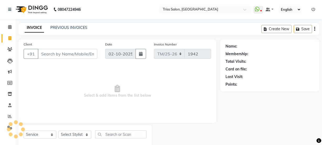
select select "service"
click at [76, 133] on select "Select Stylist" at bounding box center [74, 134] width 33 height 8
click at [80, 133] on select "Select Stylist" at bounding box center [74, 134] width 33 height 8
click at [81, 134] on select "Select Stylist" at bounding box center [74, 134] width 33 height 8
click at [79, 136] on select "Select Stylist Bhim Ram [PERSON_NAME] [PERSON_NAME] (Pooja) [PERSON_NAME] [PERS…" at bounding box center [74, 134] width 33 height 8
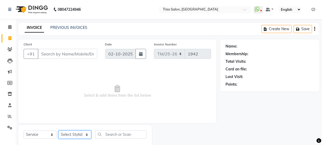
click at [79, 135] on select "Select Stylist Bhim Ram [PERSON_NAME] [PERSON_NAME] (Pooja) [PERSON_NAME] [PERS…" at bounding box center [74, 134] width 33 height 8
select select "62900"
click at [58, 130] on select "Select Stylist Bhim Ram [PERSON_NAME] [PERSON_NAME] (Pooja) [PERSON_NAME] [PERS…" at bounding box center [74, 134] width 33 height 8
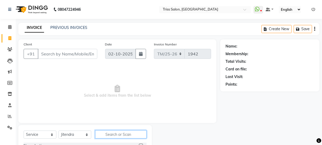
click at [120, 134] on input "text" at bounding box center [120, 134] width 51 height 8
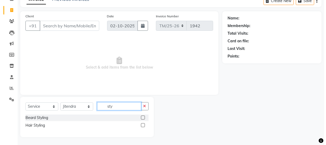
scroll to position [28, 0]
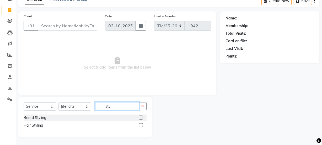
type input "sty"
click at [142, 126] on label at bounding box center [141, 125] width 4 height 4
click at [142, 126] on input "checkbox" at bounding box center [140, 124] width 3 height 3
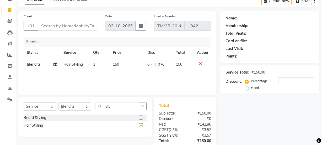
checkbox input "false"
click at [122, 107] on input "sty" at bounding box center [117, 106] width 44 height 8
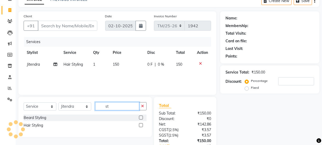
type input "s"
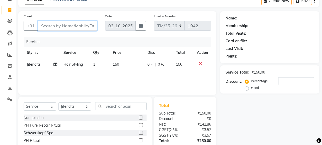
click at [82, 28] on input "Client" at bounding box center [68, 26] width 60 height 10
type input "9"
type input "0"
type input "9759932007"
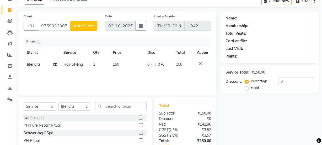
click at [81, 26] on span "Add Client" at bounding box center [83, 25] width 21 height 5
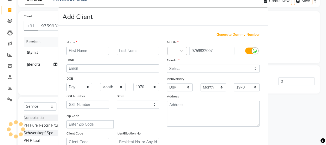
select select "38"
click at [91, 51] on input "text" at bounding box center [87, 51] width 42 height 8
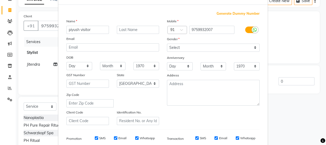
scroll to position [20, 0]
type input "piyush visitor"
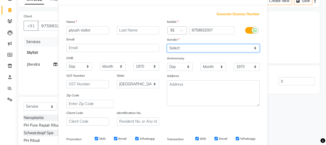
click at [189, 47] on select "Select [DEMOGRAPHIC_DATA] [DEMOGRAPHIC_DATA] Other Prefer Not To Say" at bounding box center [213, 48] width 93 height 8
click at [167, 44] on select "Select [DEMOGRAPHIC_DATA] [DEMOGRAPHIC_DATA] Other Prefer Not To Say" at bounding box center [213, 48] width 93 height 8
click at [185, 47] on select "Select [DEMOGRAPHIC_DATA] [DEMOGRAPHIC_DATA] Other Prefer Not To Say" at bounding box center [213, 48] width 93 height 8
select select "[DEMOGRAPHIC_DATA]"
click at [167, 44] on select "Select [DEMOGRAPHIC_DATA] [DEMOGRAPHIC_DATA] Other Prefer Not To Say" at bounding box center [213, 48] width 93 height 8
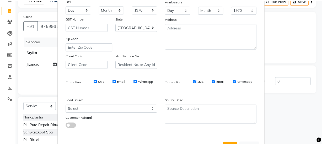
scroll to position [99, 0]
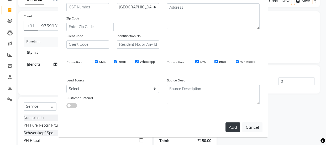
click at [234, 126] on button "Add" at bounding box center [232, 126] width 15 height 9
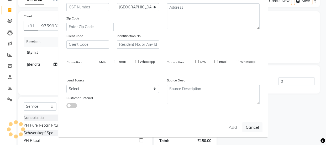
select select
select select "null"
select select
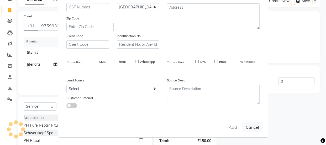
select select
checkbox input "false"
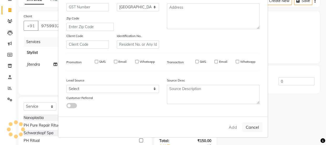
checkbox input "false"
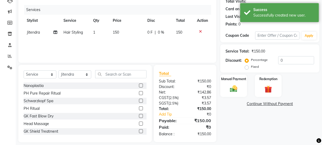
scroll to position [66, 0]
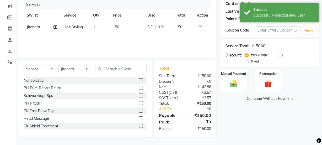
click at [240, 85] on img at bounding box center [234, 83] width 12 height 9
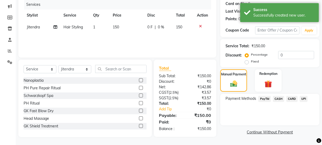
click at [265, 96] on span "PayTM" at bounding box center [264, 99] width 13 height 6
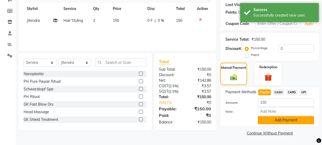
click at [281, 118] on button "Add Payment" at bounding box center [286, 120] width 56 height 8
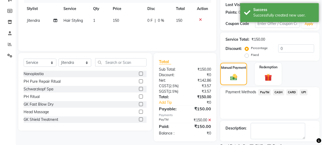
scroll to position [94, 0]
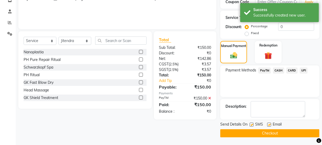
click at [270, 133] on button "Checkout" at bounding box center [269, 133] width 99 height 8
